Goal: Information Seeking & Learning: Check status

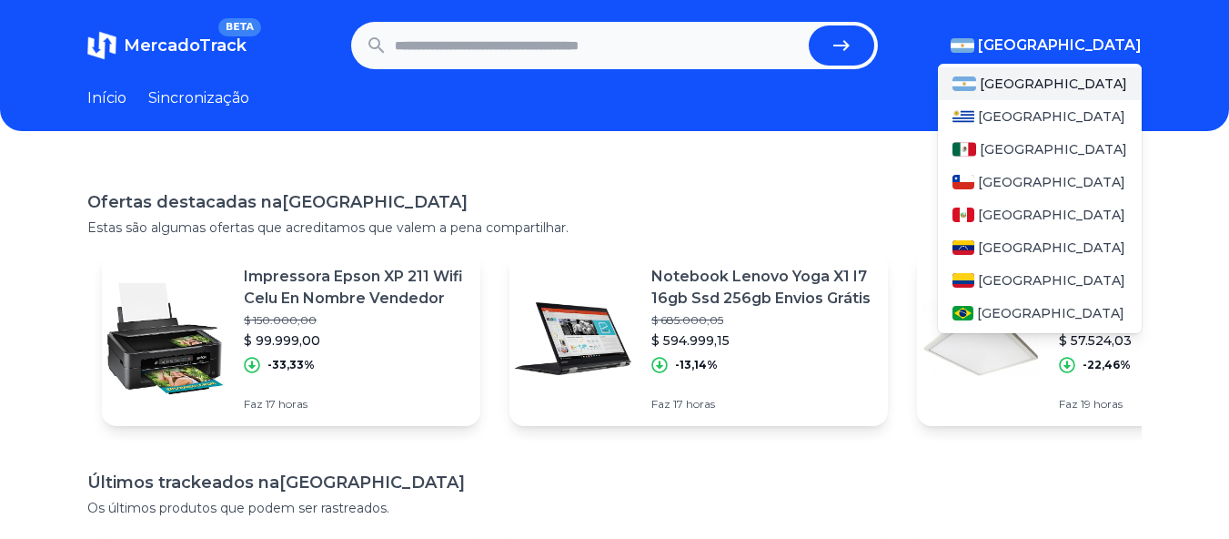
drag, startPoint x: 1162, startPoint y: 173, endPoint x: 1099, endPoint y: 38, distance: 148.6
click at [1161, 173] on div "Ofertas destacadas na Argentina Estas são algumas ofertas que acreditamos que v…" at bounding box center [614, 455] width 1229 height 590
click at [1094, 50] on font "[GEOGRAPHIC_DATA]" at bounding box center [1060, 44] width 164 height 17
click at [1027, 308] on div "[GEOGRAPHIC_DATA]" at bounding box center [1040, 313] width 204 height 33
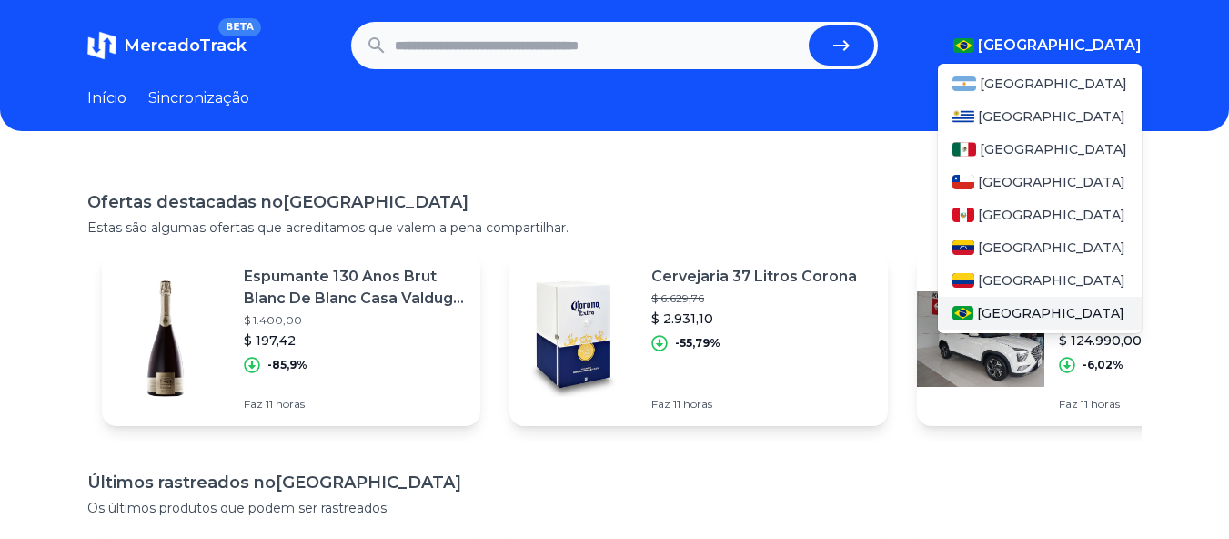
click at [1006, 312] on font "[GEOGRAPHIC_DATA]" at bounding box center [1050, 313] width 147 height 16
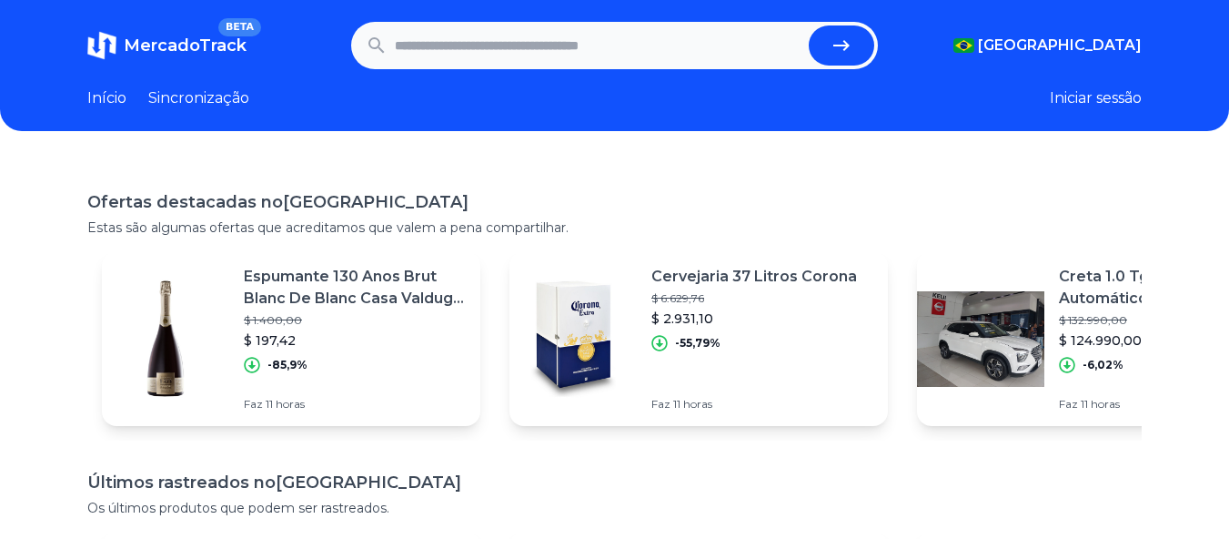
click at [1117, 88] on button "Iniciar sessão" at bounding box center [1096, 98] width 92 height 22
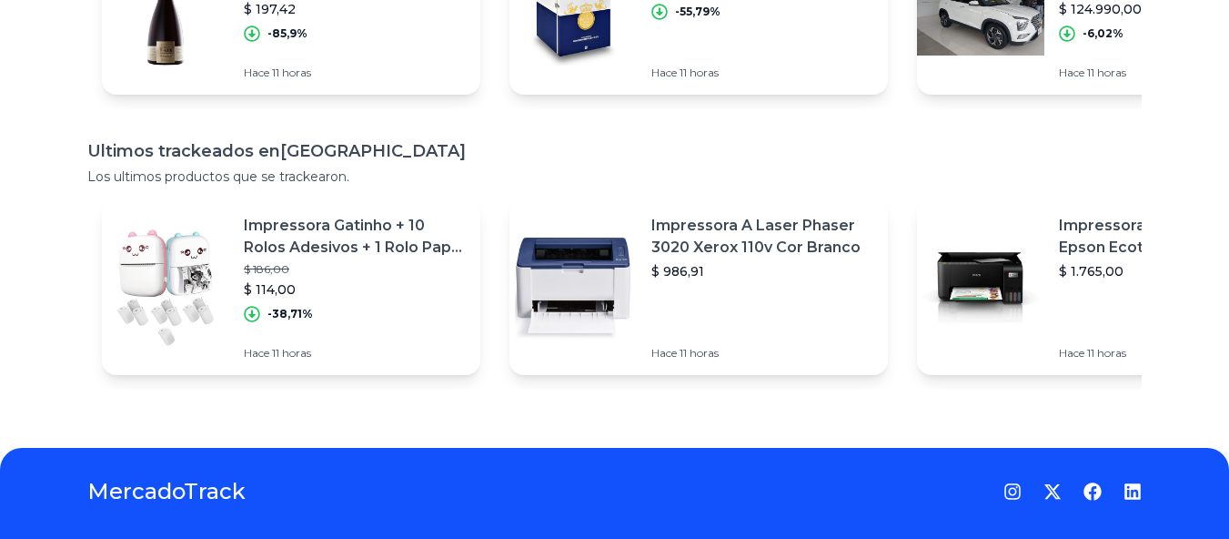
scroll to position [379, 0]
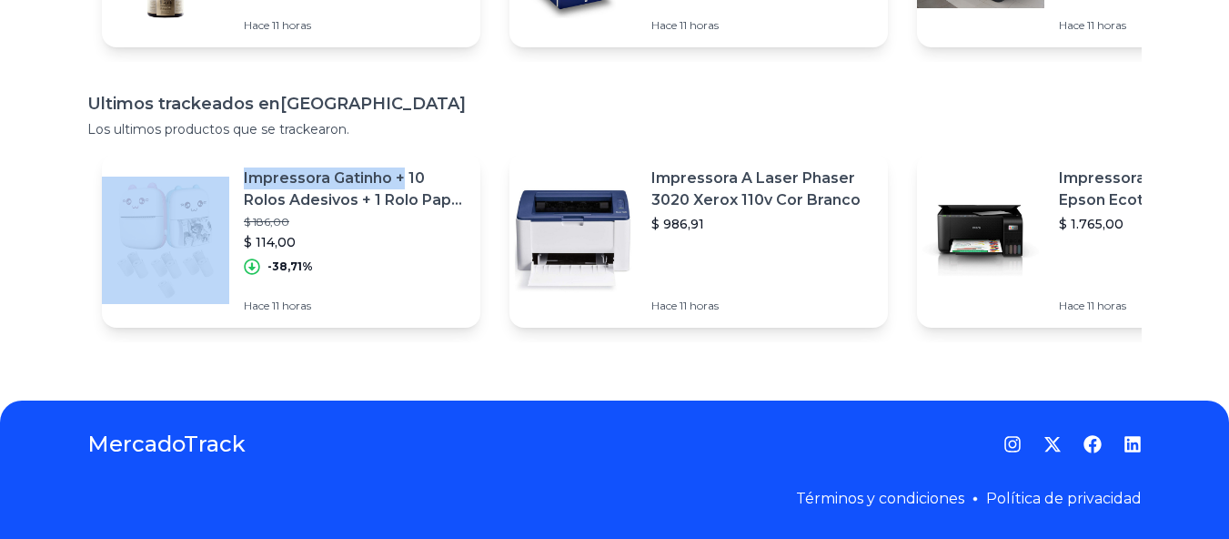
drag, startPoint x: 409, startPoint y: 136, endPoint x: 406, endPoint y: 169, distance: 33.0
click at [406, 169] on section "Ultimos trackeados en Brasil Los ultimos productos que se trackearon. Impressor…" at bounding box center [614, 216] width 1055 height 251
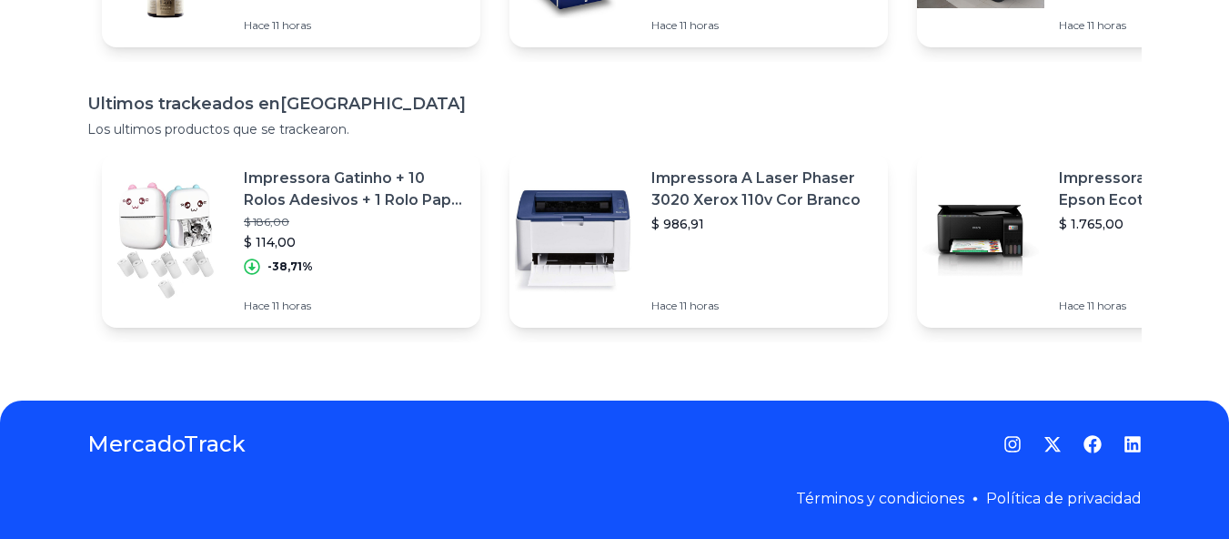
click at [269, 100] on h1 "Ultimos trackeados en Brasil" at bounding box center [614, 103] width 1055 height 25
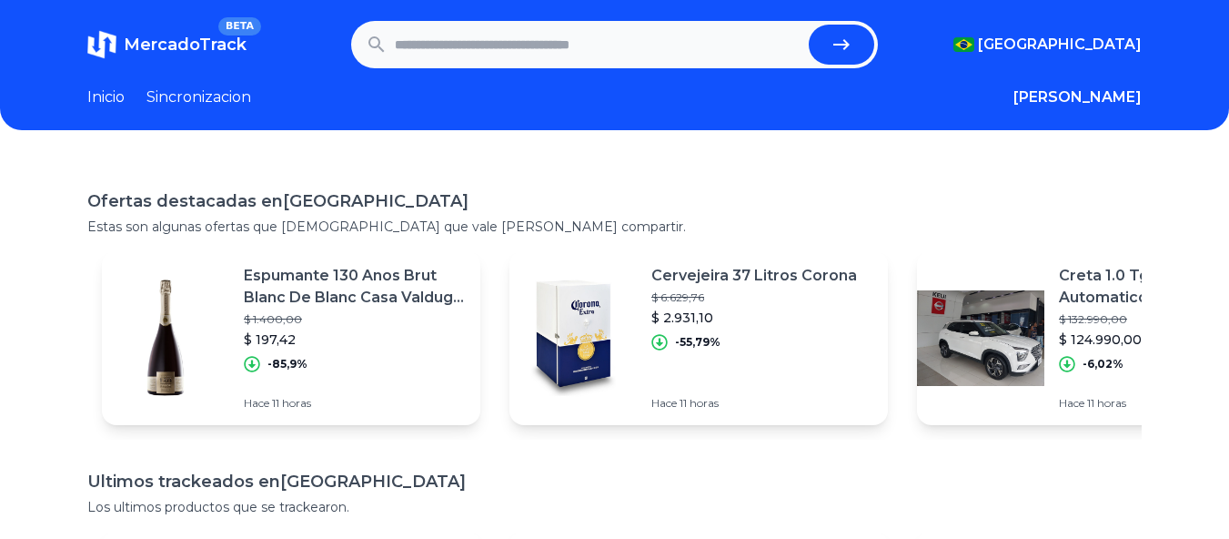
scroll to position [0, 0]
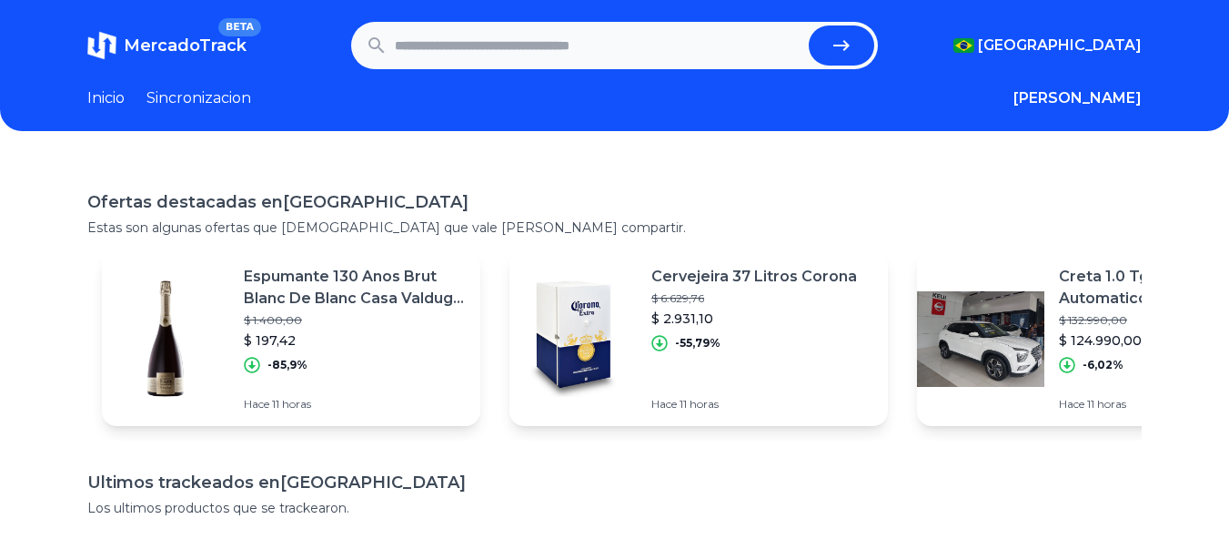
click at [213, 93] on link "Sincronizacion" at bounding box center [199, 98] width 105 height 22
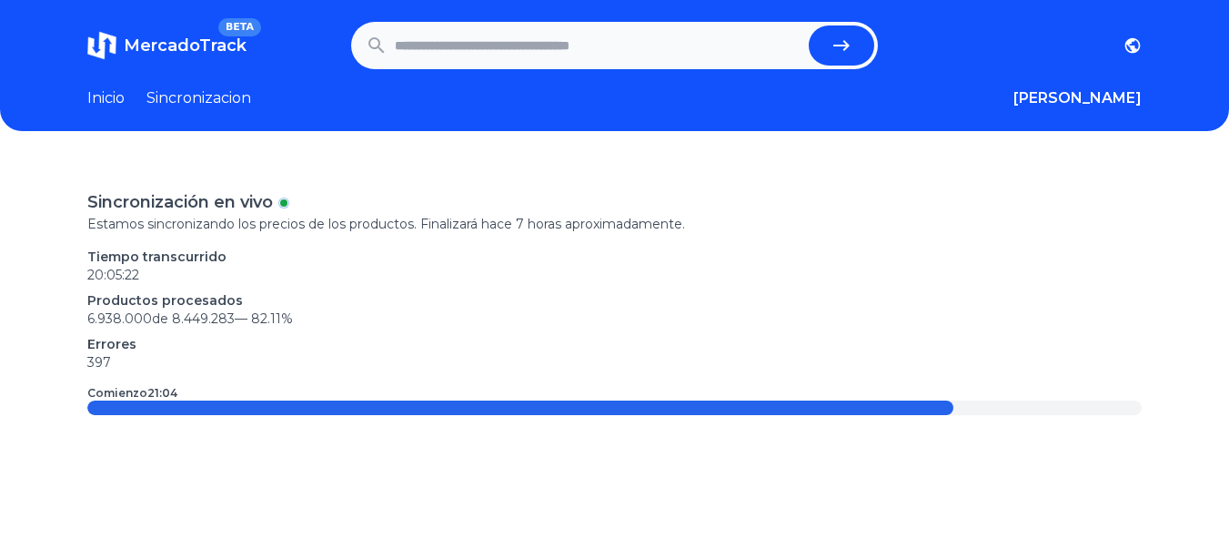
drag, startPoint x: 516, startPoint y: 397, endPoint x: 1007, endPoint y: 396, distance: 491.4
click at [1007, 396] on div "Comienzo 21:04" at bounding box center [614, 393] width 1055 height 15
click at [1011, 403] on div "Sincronización en vivo Estamos sincronizando los precios de los productos. Fina…" at bounding box center [614, 302] width 1055 height 226
click at [1011, 403] on div at bounding box center [614, 407] width 1055 height 15
click at [103, 94] on link "Inicio" at bounding box center [105, 98] width 37 height 22
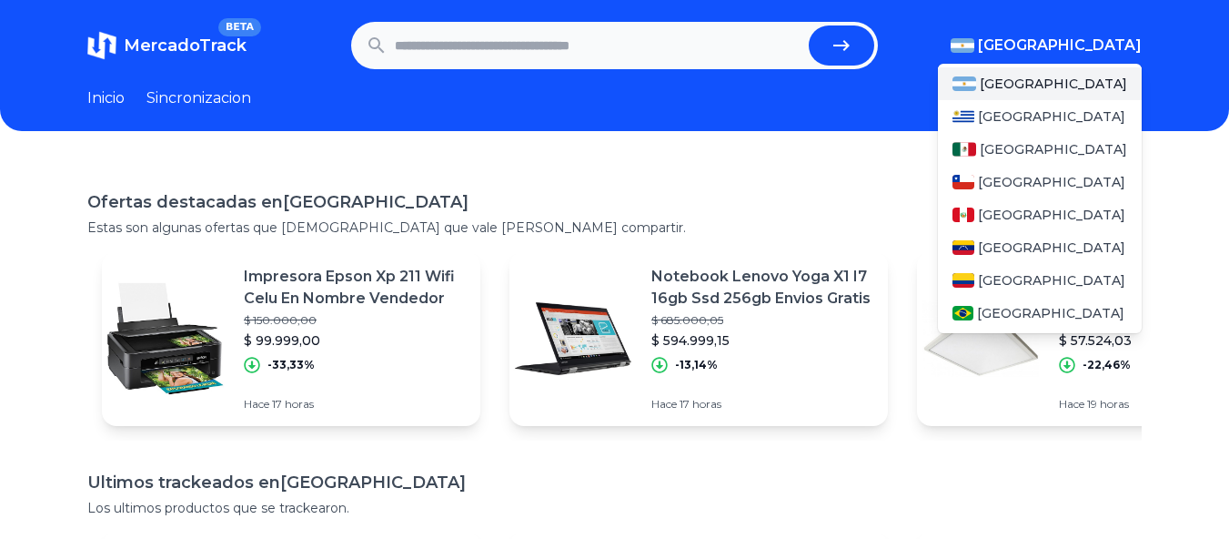
click at [1120, 42] on span "[GEOGRAPHIC_DATA]" at bounding box center [1060, 46] width 164 height 22
click at [1015, 303] on div "[GEOGRAPHIC_DATA]" at bounding box center [1040, 313] width 204 height 33
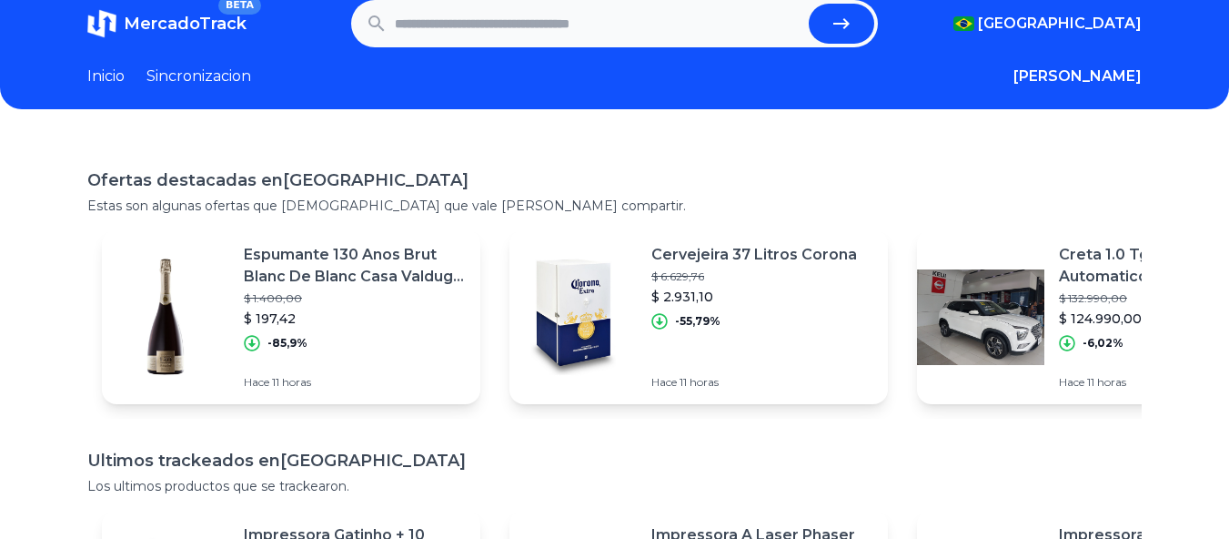
scroll to position [379, 0]
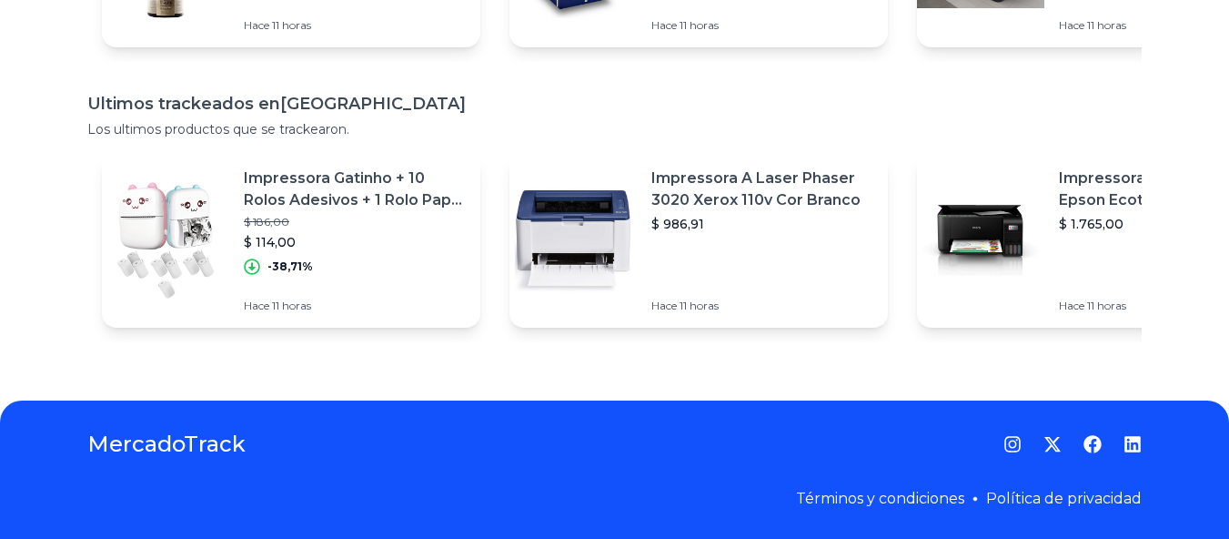
click at [15, 538] on icon at bounding box center [7, 546] width 15 height 15
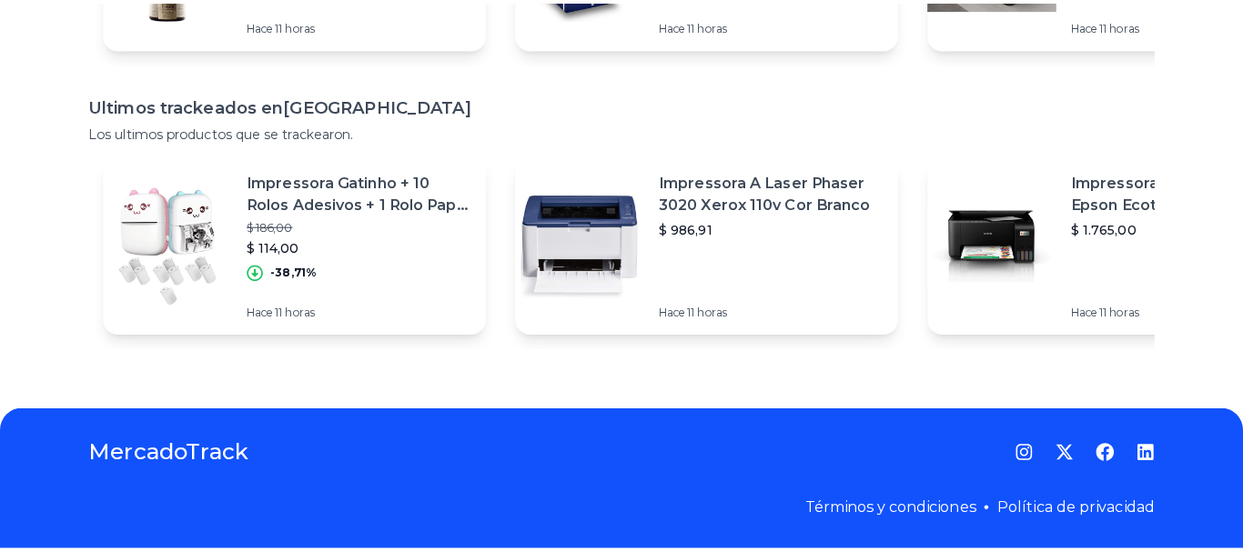
scroll to position [365, 0]
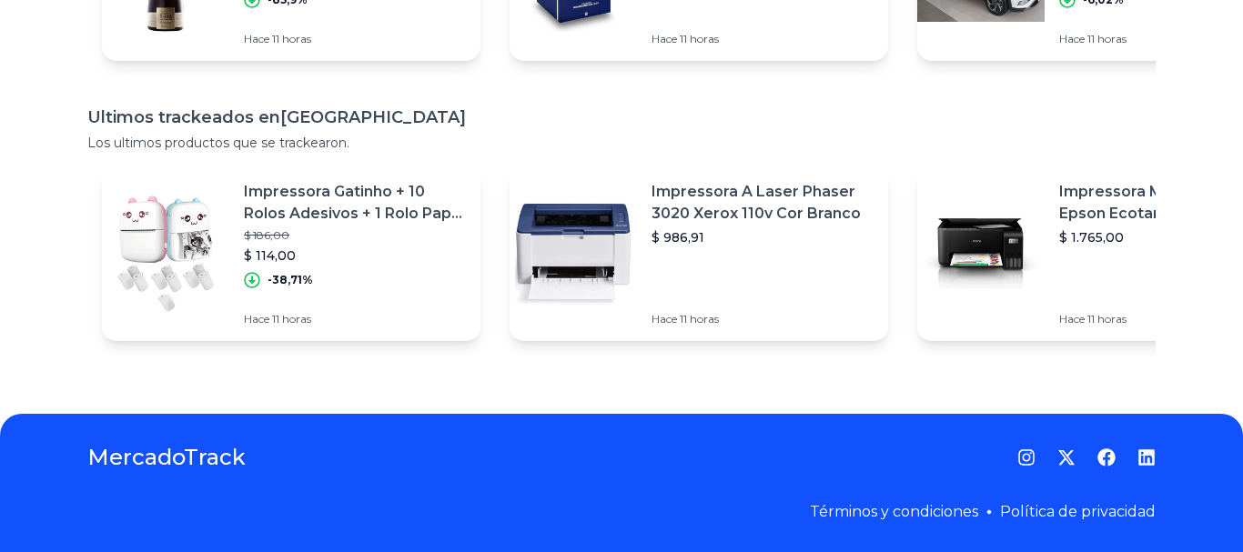
drag, startPoint x: 913, startPoint y: 22, endPoint x: 916, endPoint y: 45, distance: 23.9
click at [913, 538] on div at bounding box center [621, 552] width 1243 height 0
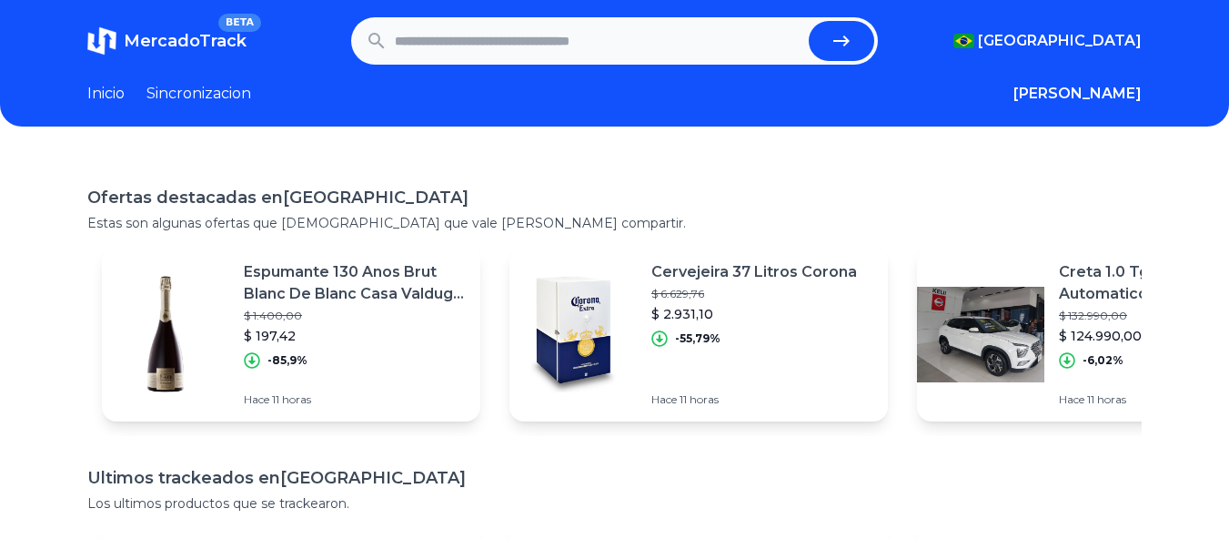
scroll to position [0, 0]
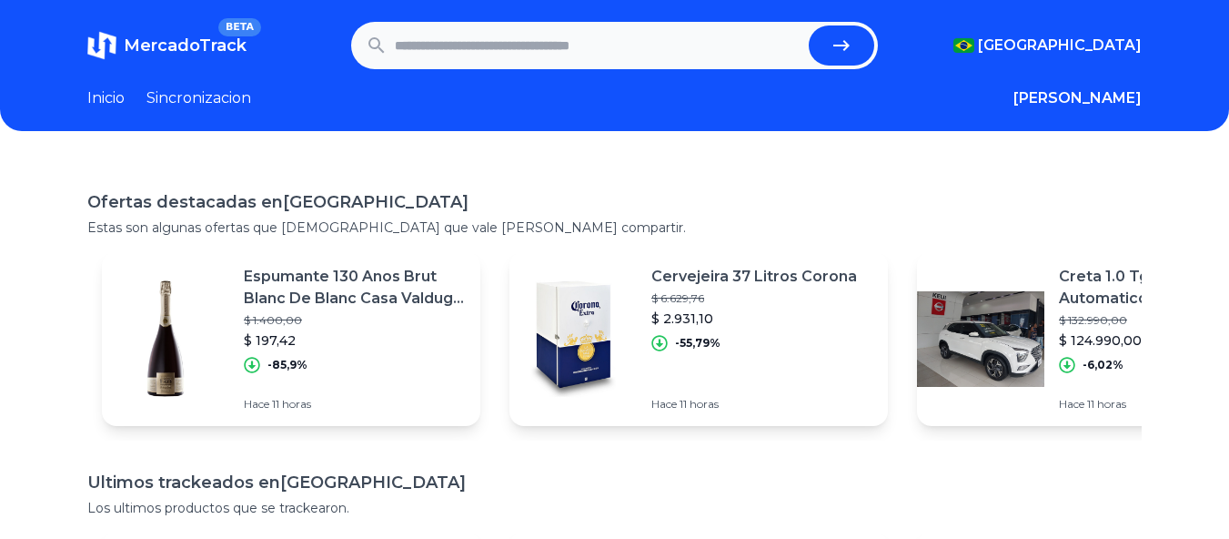
click at [588, 48] on input "text" at bounding box center [599, 45] width 408 height 40
type input "********"
click at [809, 25] on button "submit" at bounding box center [842, 45] width 66 height 40
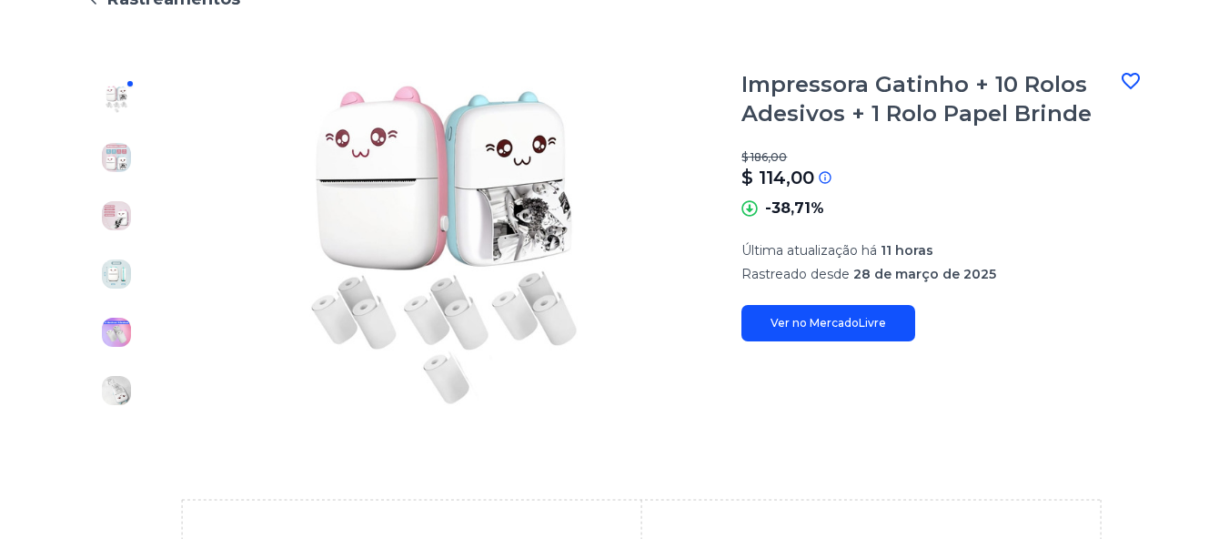
scroll to position [162, 0]
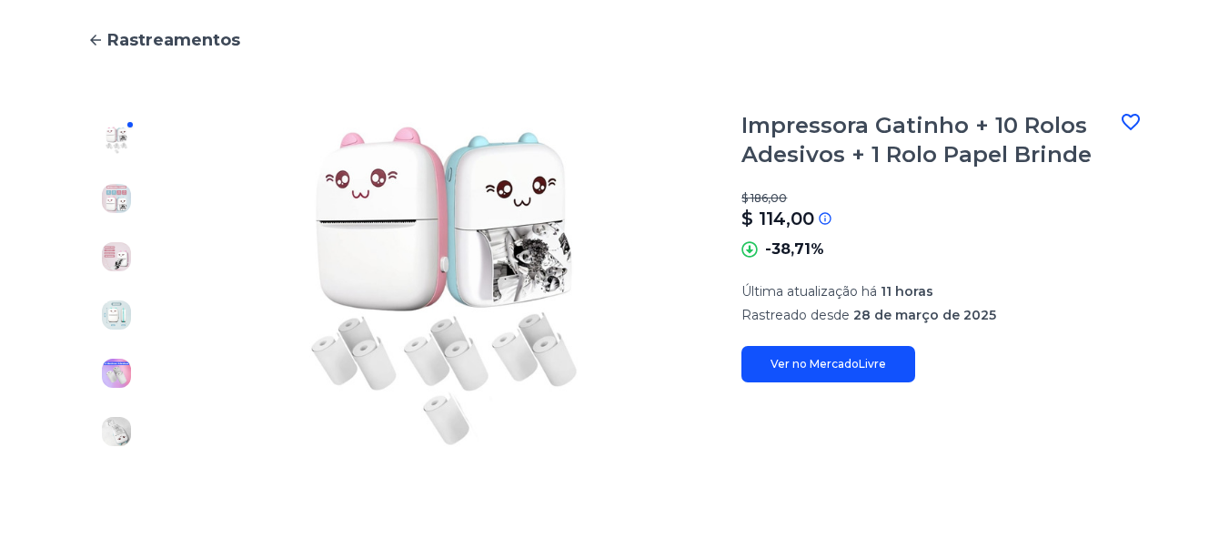
click at [805, 373] on link "Ver no MercadoLivre" at bounding box center [829, 364] width 174 height 36
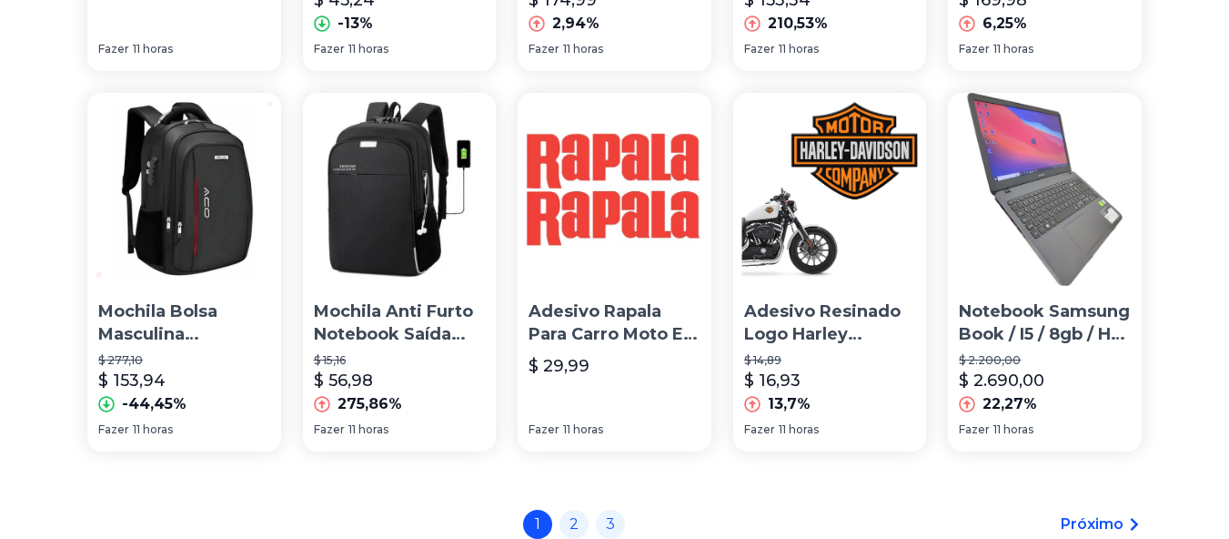
scroll to position [1365, 0]
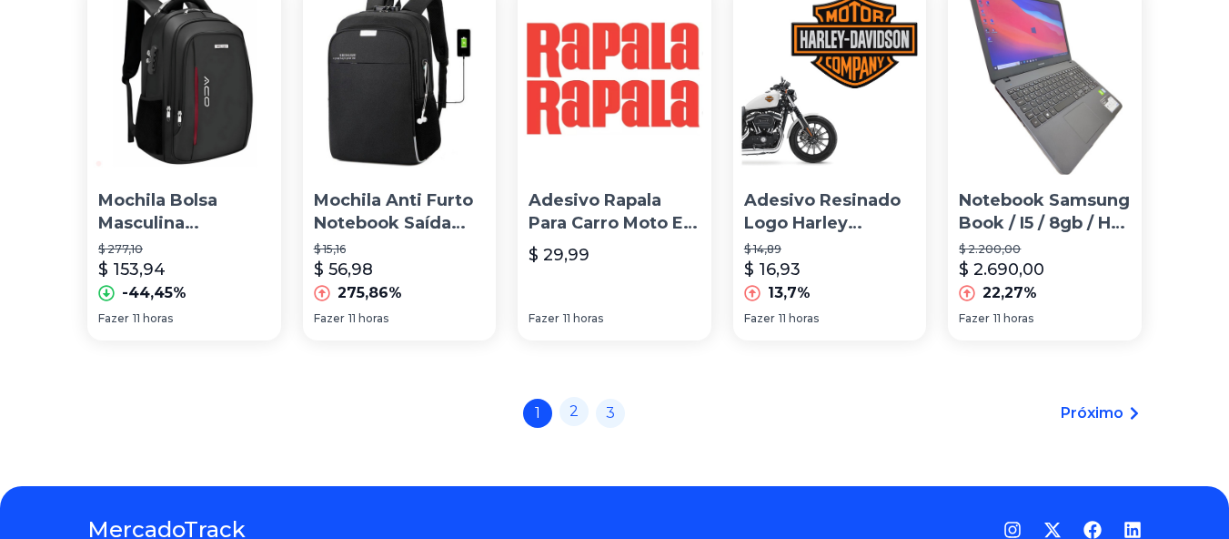
click at [579, 407] on font "2" at bounding box center [574, 410] width 9 height 17
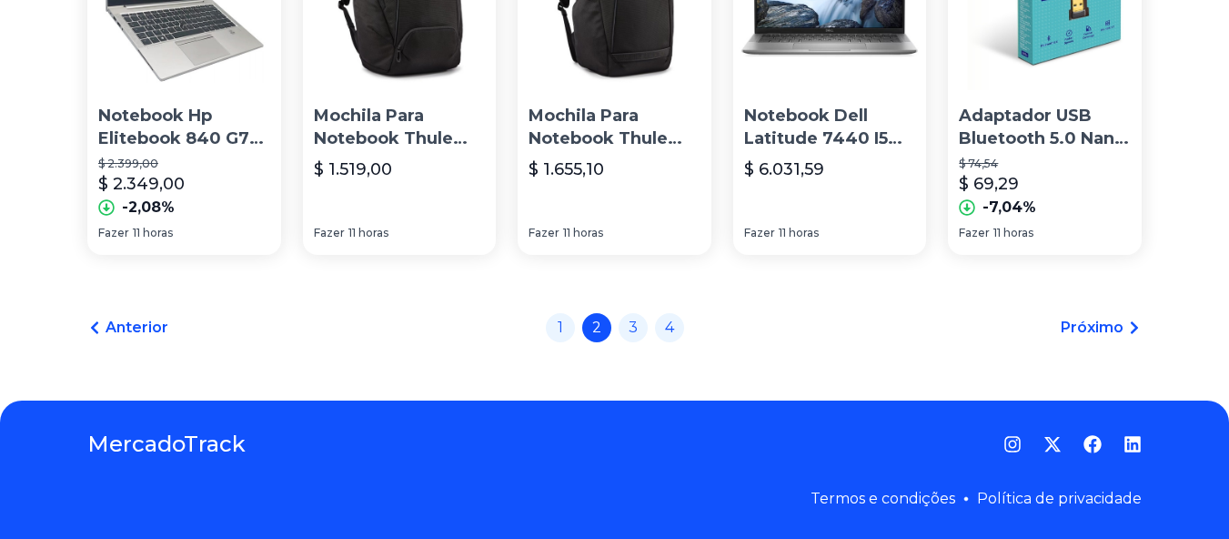
scroll to position [1227, 0]
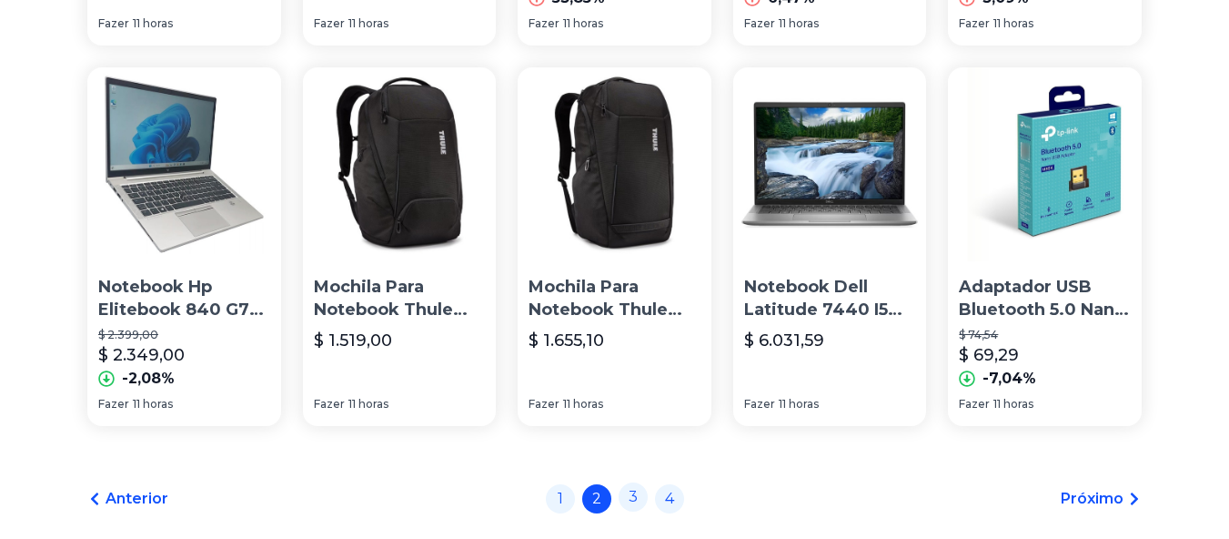
click at [633, 507] on link "3" at bounding box center [633, 496] width 29 height 29
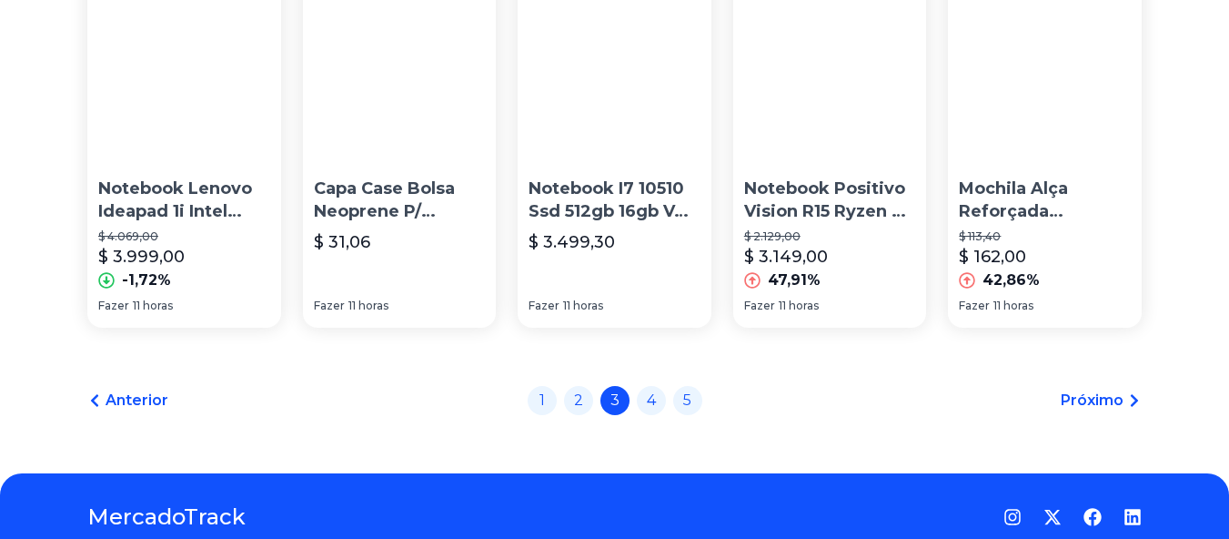
scroll to position [1365, 0]
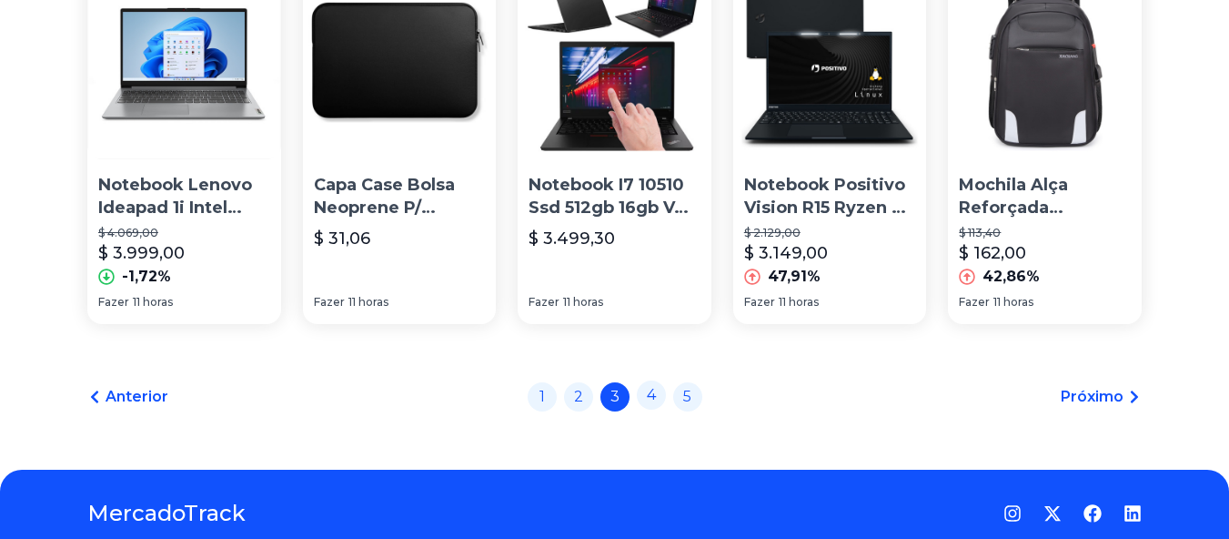
click at [656, 403] on font "4" at bounding box center [651, 394] width 9 height 17
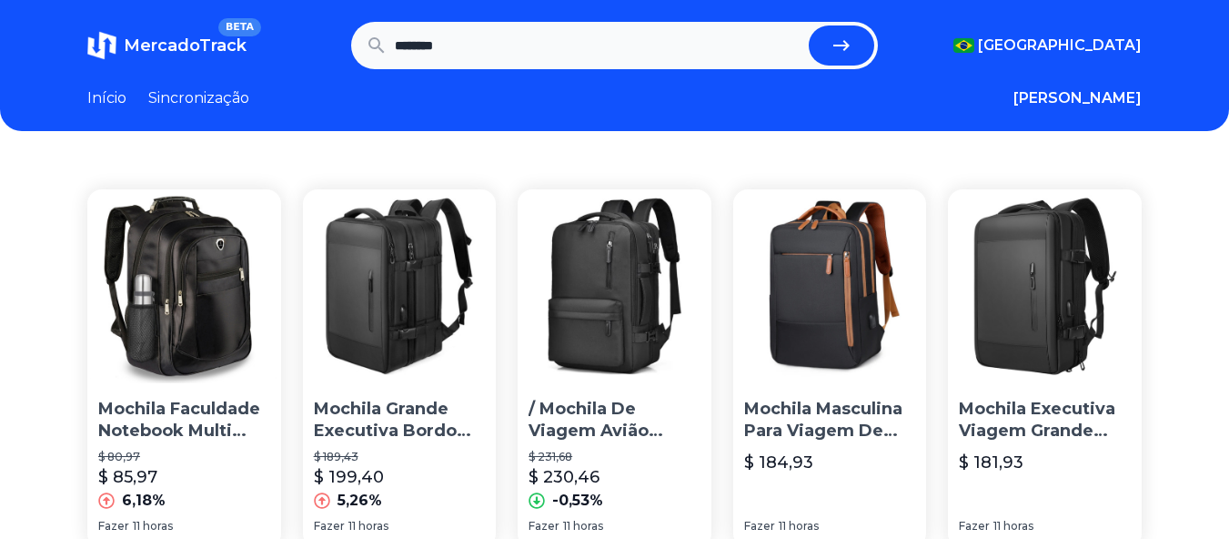
click at [571, 45] on input "********" at bounding box center [599, 45] width 408 height 40
type input "**********"
click at [809, 25] on button "submit" at bounding box center [842, 45] width 66 height 40
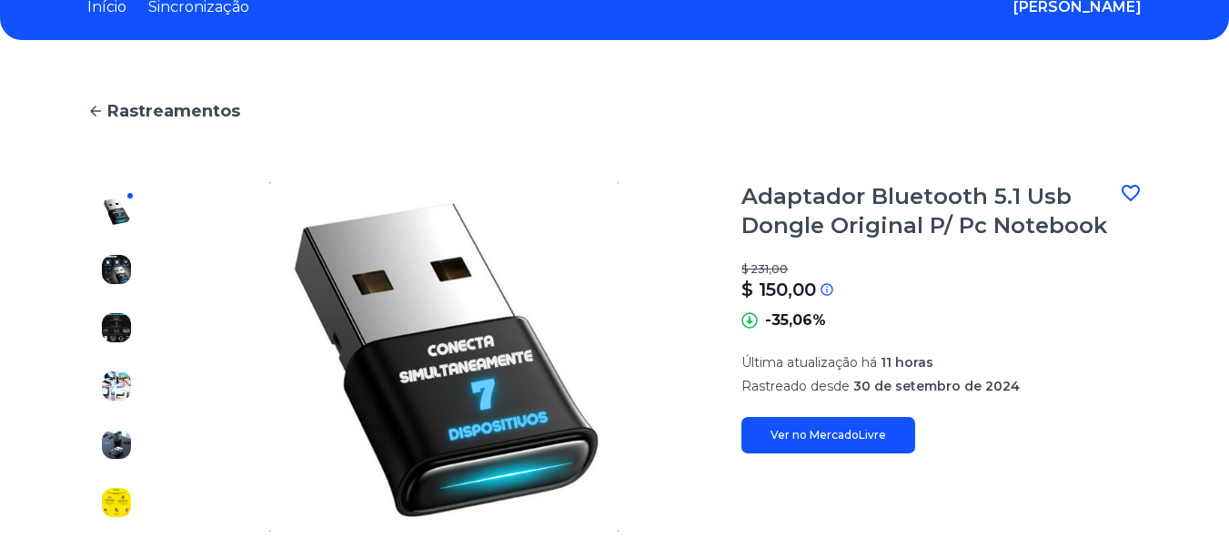
scroll to position [91, 0]
click at [834, 444] on link "Ver no MercadoLivre" at bounding box center [829, 435] width 174 height 36
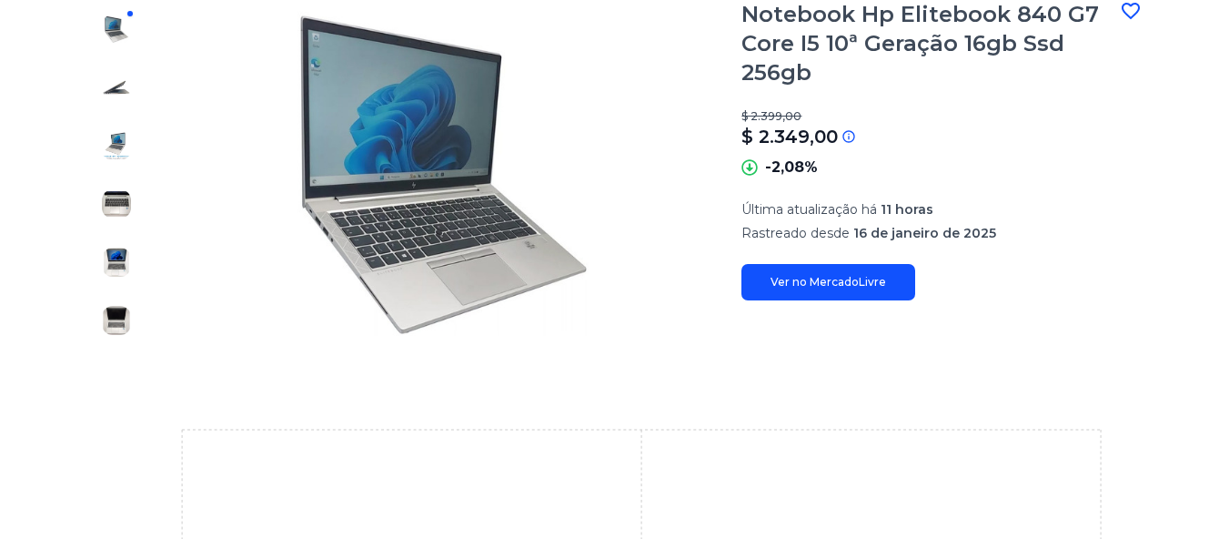
scroll to position [273, 0]
click at [836, 280] on font "Ver no MercadoLivre" at bounding box center [829, 282] width 116 height 14
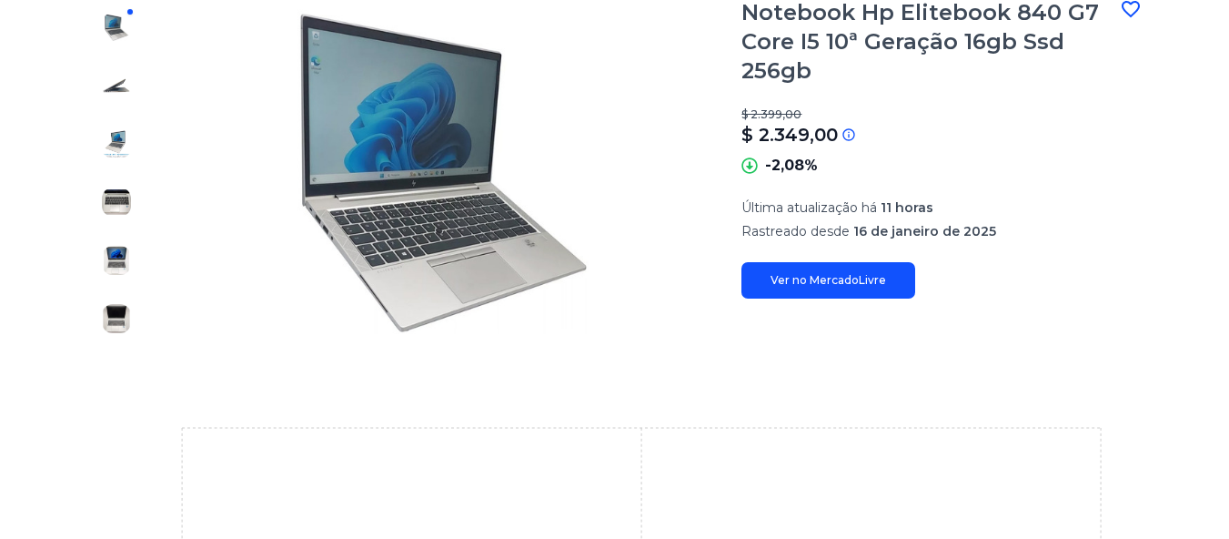
scroll to position [253, 0]
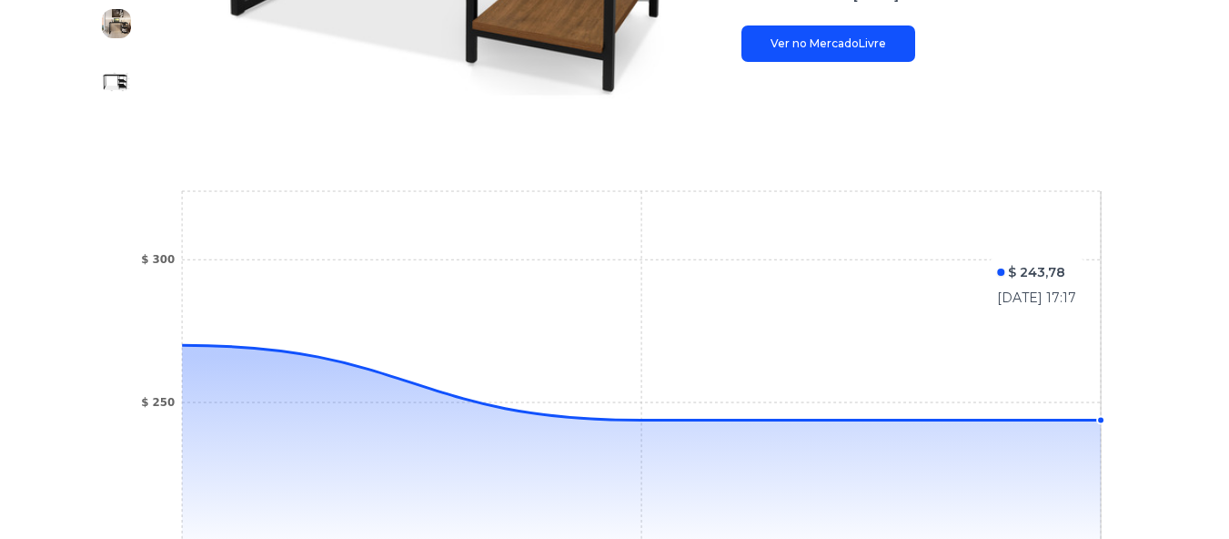
scroll to position [344, 0]
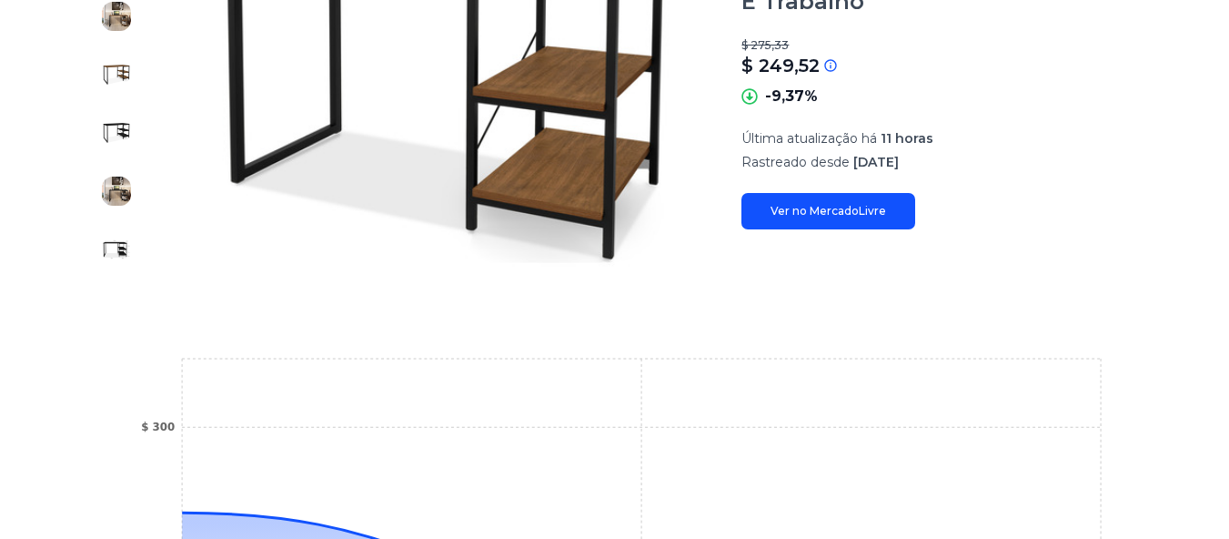
click at [829, 193] on link "Ver no MercadoLivre" at bounding box center [829, 211] width 174 height 36
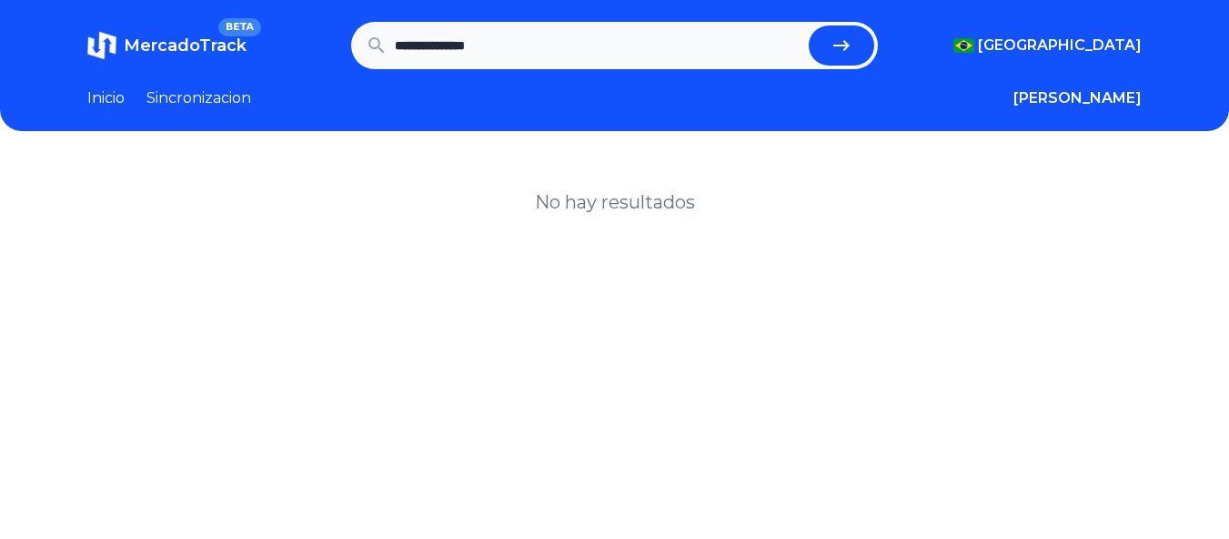
click at [573, 54] on input "**********" at bounding box center [599, 45] width 408 height 40
click at [581, 42] on input "**********" at bounding box center [599, 45] width 408 height 40
drag, startPoint x: 554, startPoint y: 48, endPoint x: 381, endPoint y: 47, distance: 172.9
click at [381, 47] on form "**********" at bounding box center [615, 45] width 528 height 47
type input "****"
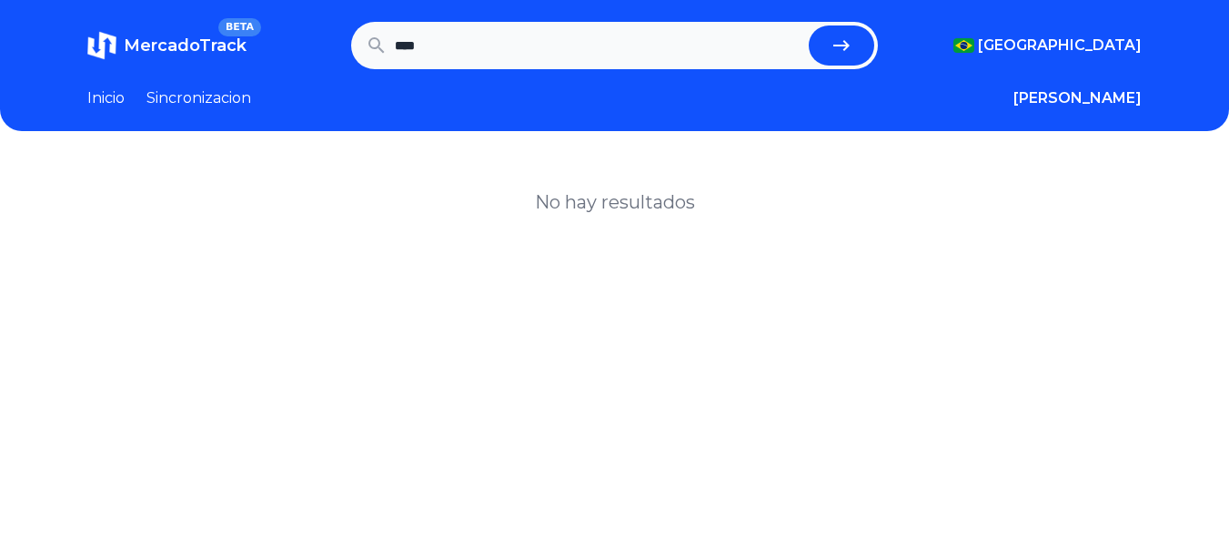
click at [809, 25] on button "submit" at bounding box center [842, 45] width 66 height 40
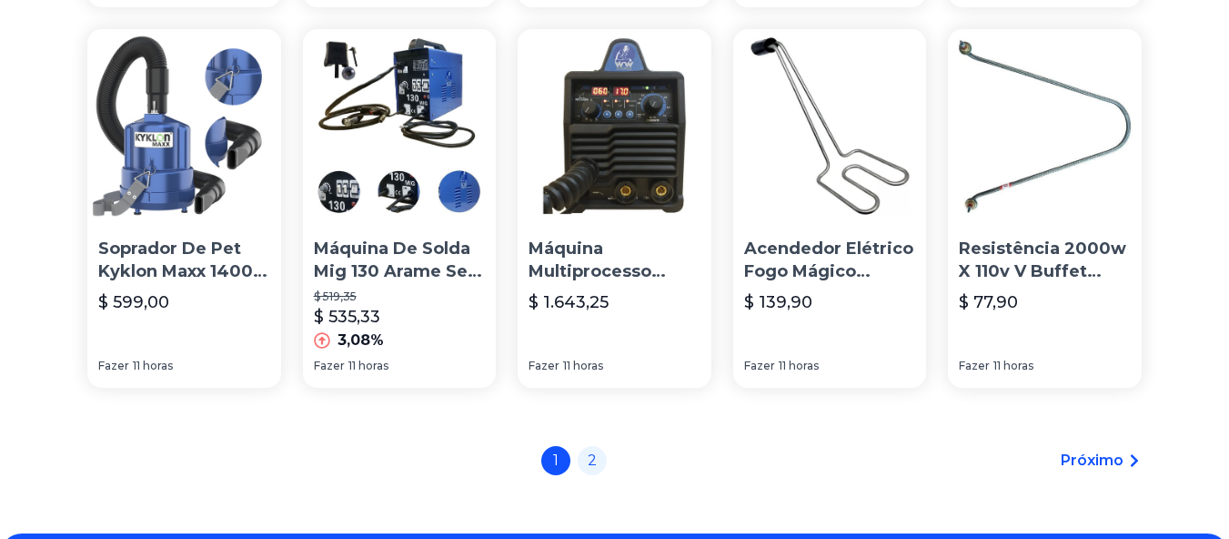
scroll to position [1365, 0]
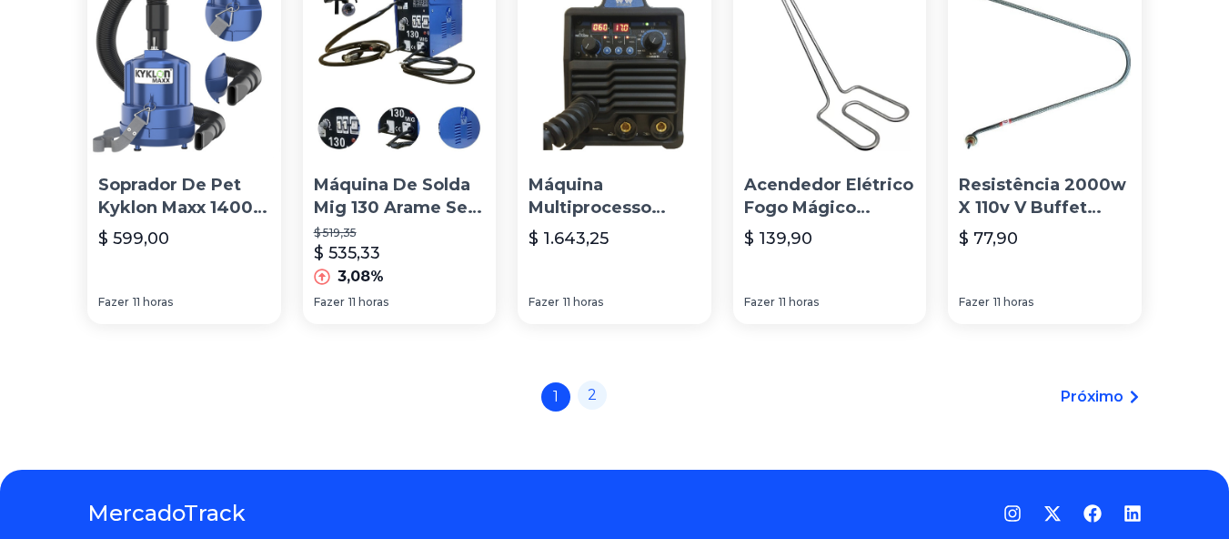
click at [607, 411] on div "1 2" at bounding box center [574, 396] width 66 height 29
click at [597, 403] on font "2" at bounding box center [592, 394] width 9 height 17
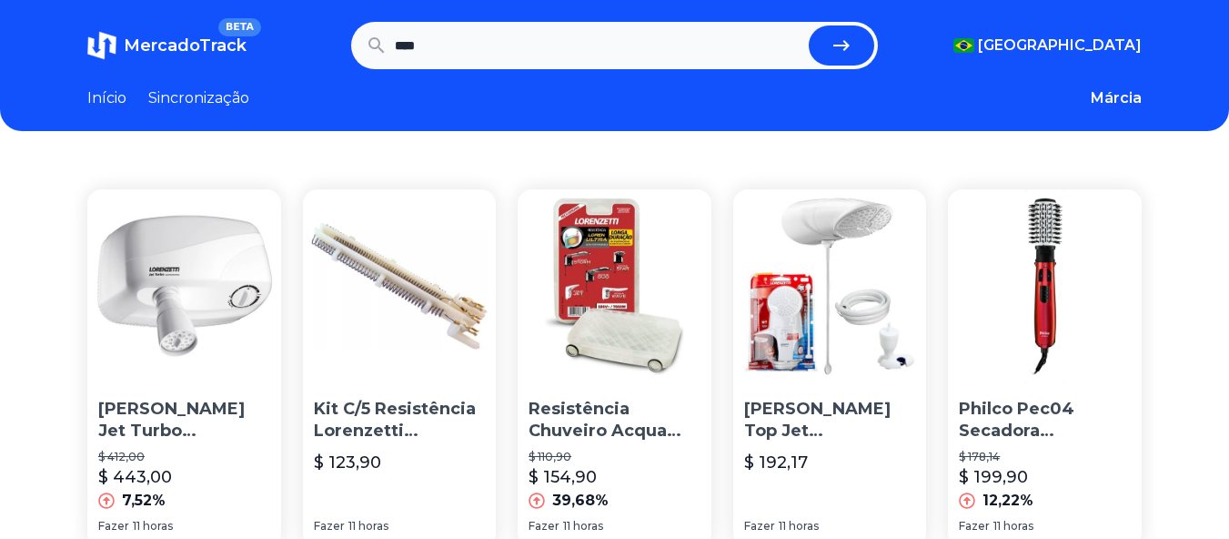
click at [419, 33] on input "****" at bounding box center [599, 45] width 408 height 40
click at [421, 38] on input "****" at bounding box center [599, 45] width 408 height 40
type input "****"
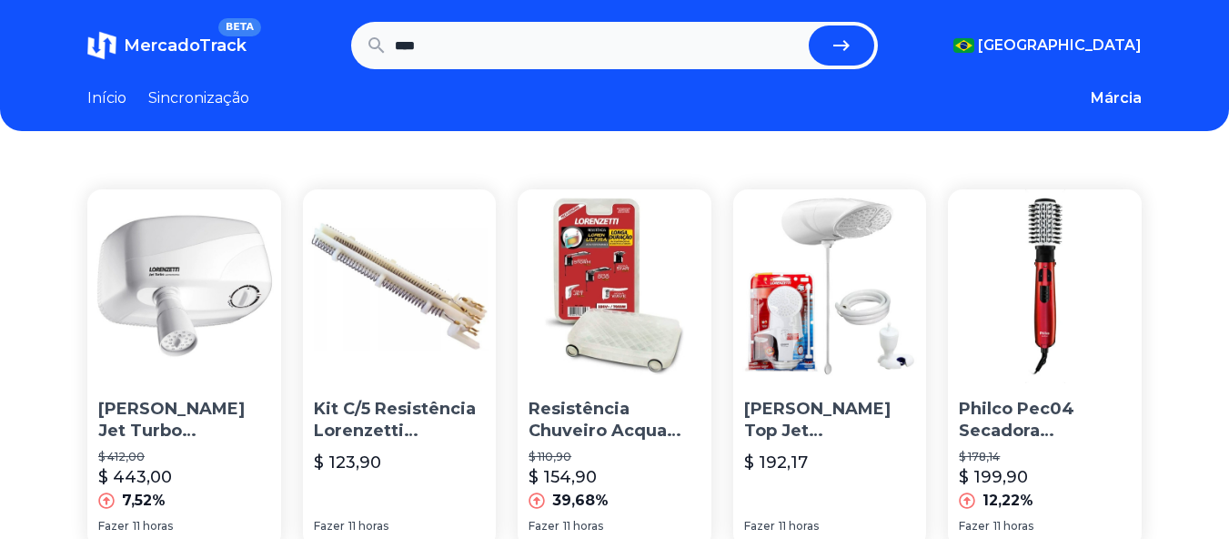
click at [809, 25] on button "submit" at bounding box center [842, 45] width 66 height 40
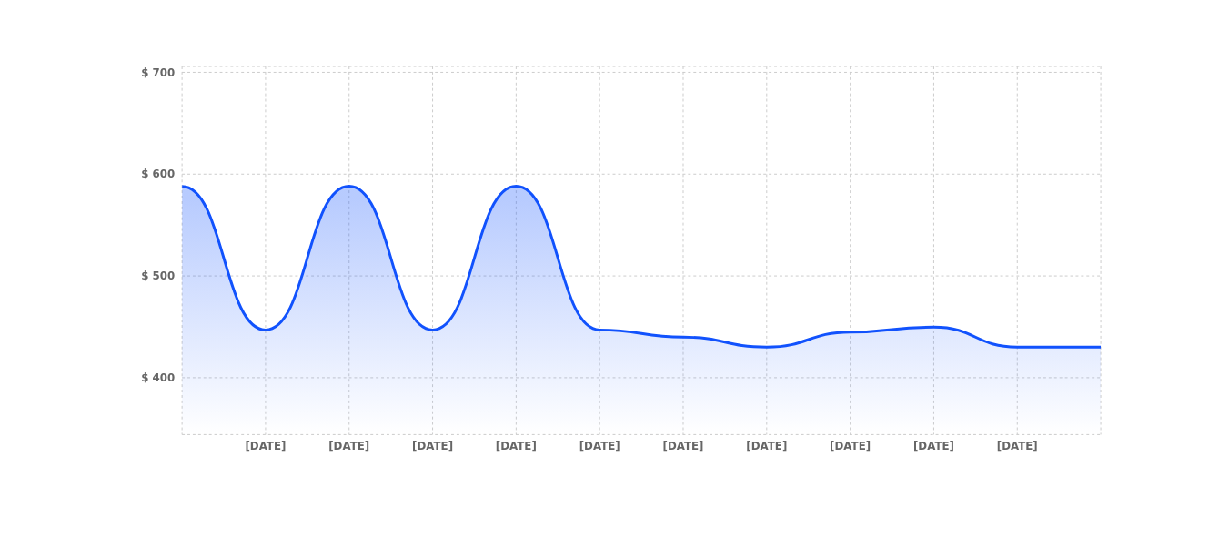
scroll to position [266, 0]
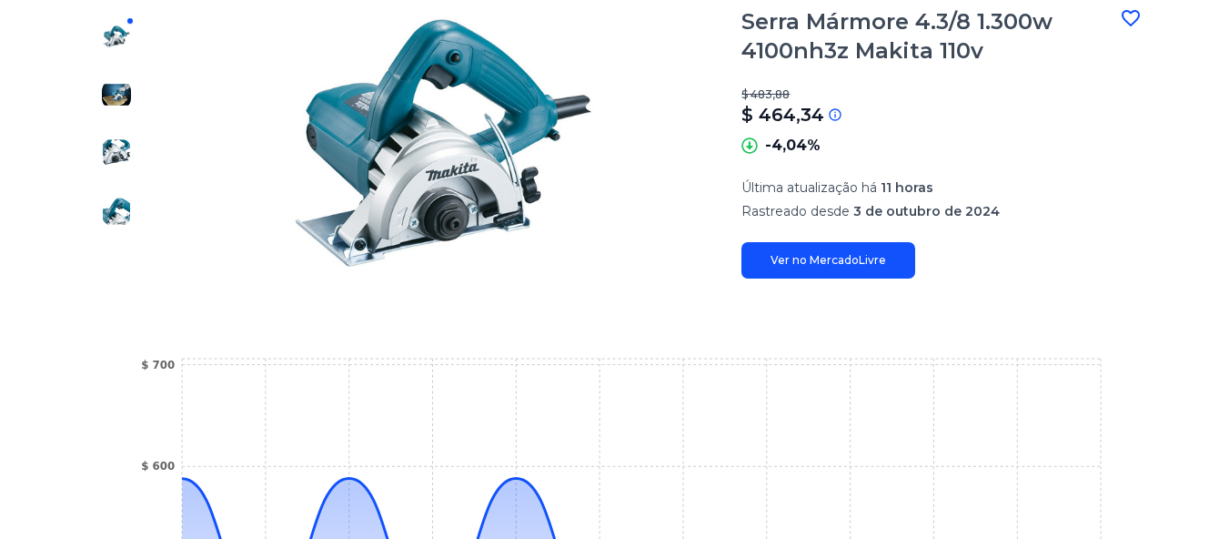
click at [785, 244] on link "Ver no MercadoLivre" at bounding box center [829, 260] width 174 height 36
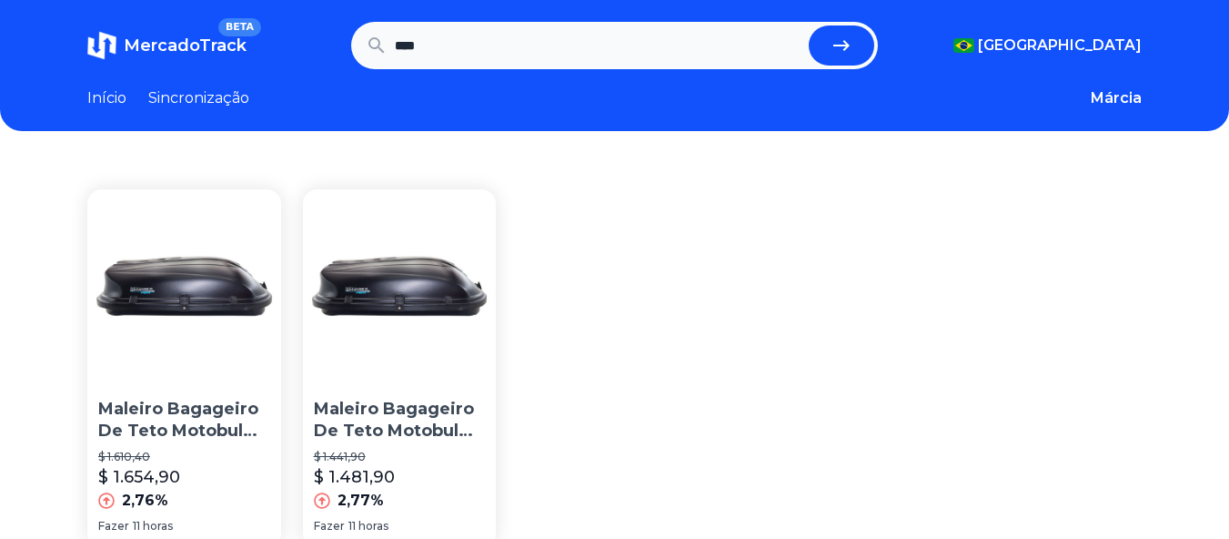
click at [442, 47] on input "****" at bounding box center [599, 45] width 408 height 40
drag, startPoint x: 0, startPoint y: 0, endPoint x: 442, endPoint y: 47, distance: 444.8
click at [442, 46] on input "****" at bounding box center [599, 45] width 408 height 40
type input "******"
click at [809, 25] on button "submit" at bounding box center [842, 45] width 66 height 40
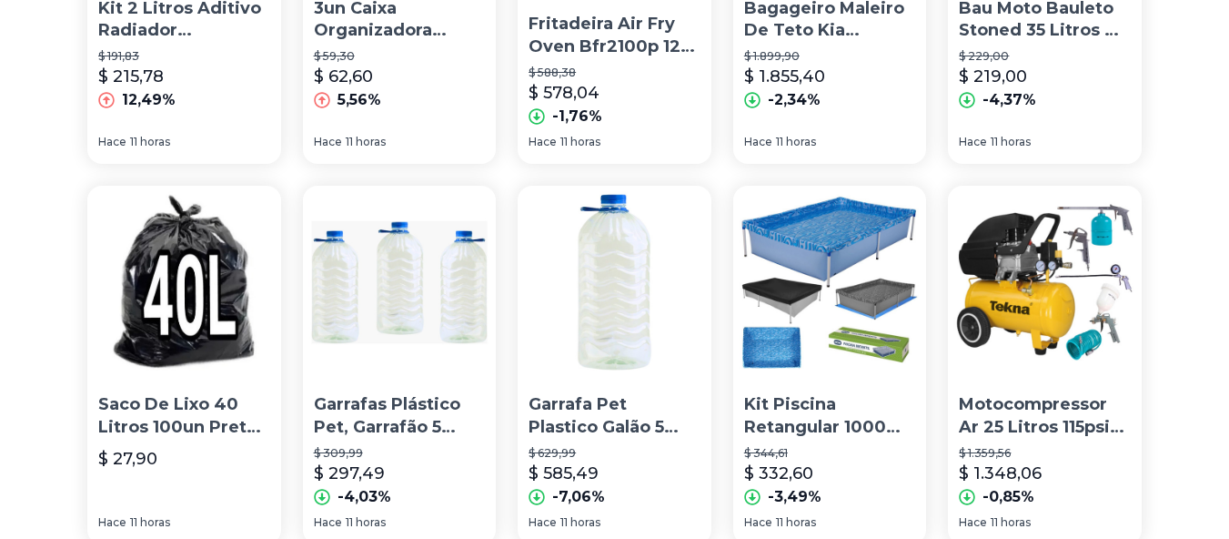
scroll to position [819, 0]
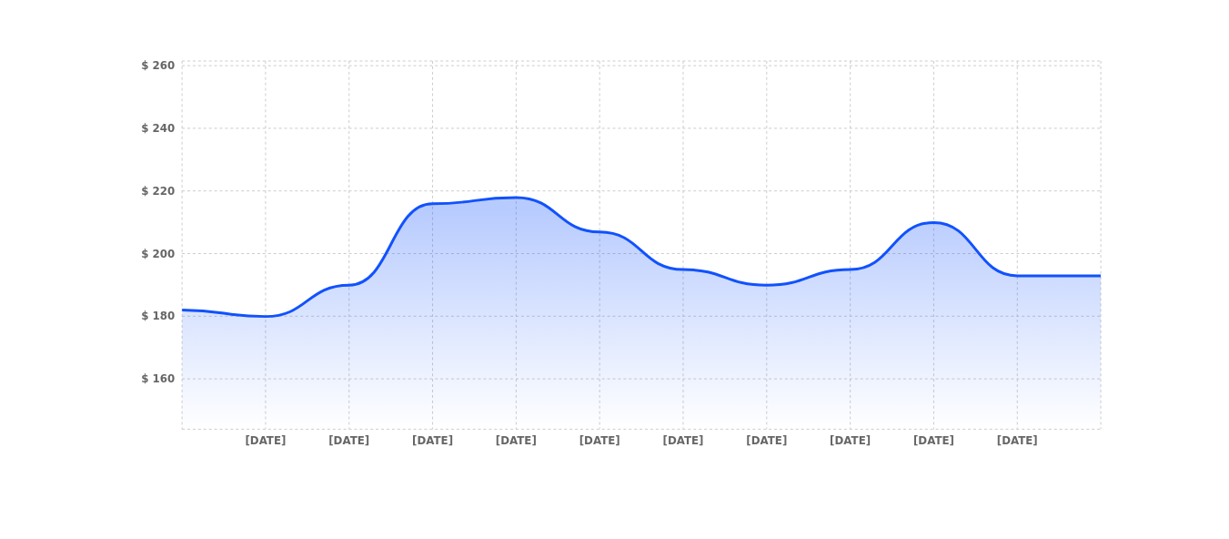
scroll to position [455, 0]
